Goal: Book appointment/travel/reservation

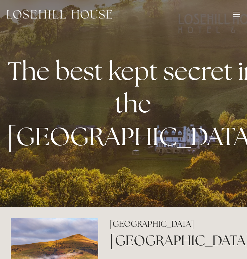
click at [236, 14] on div at bounding box center [236, 14] width 7 height 1
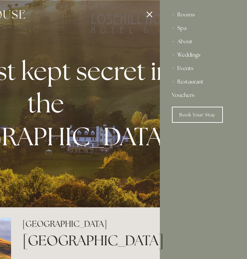
click at [183, 26] on div "Spa" at bounding box center [203, 27] width 63 height 13
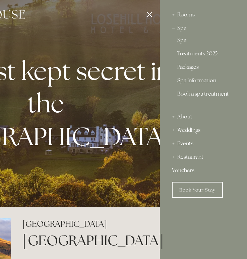
click at [189, 54] on link "Treatments 2025" at bounding box center [203, 55] width 52 height 8
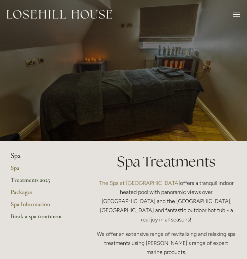
click at [42, 216] on link "Book a spa treatment" at bounding box center [43, 218] width 64 height 12
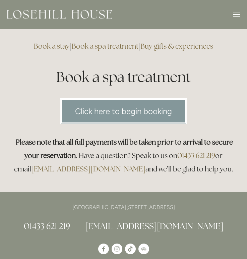
click at [108, 108] on link "Click here to begin booking" at bounding box center [123, 111] width 127 height 26
click at [134, 116] on link "Click here to begin booking" at bounding box center [123, 111] width 127 height 26
